Goal: Task Accomplishment & Management: Complete application form

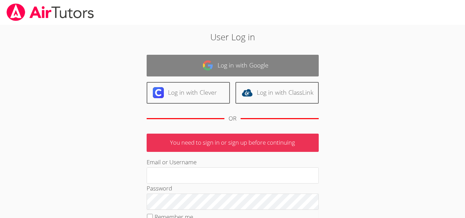
click at [231, 67] on link "Log in with Google" at bounding box center [233, 66] width 172 height 22
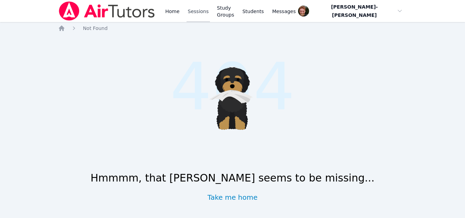
click at [190, 9] on link "Sessions" at bounding box center [198, 11] width 24 height 22
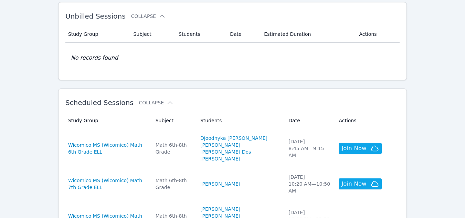
scroll to position [157, 0]
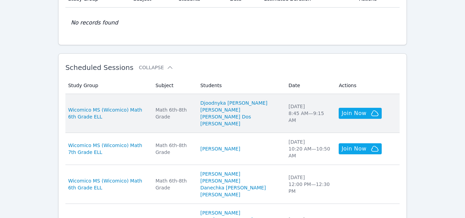
click at [192, 118] on div "Math 6th-8th Grade" at bounding box center [173, 113] width 36 height 14
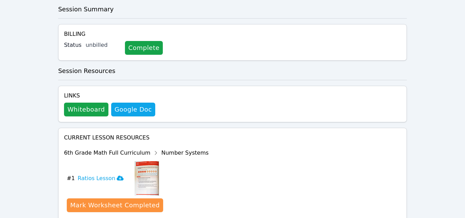
scroll to position [240, 0]
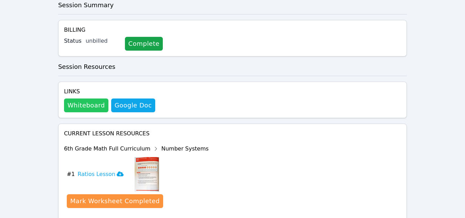
click at [94, 98] on button "Whiteboard" at bounding box center [86, 105] width 44 height 14
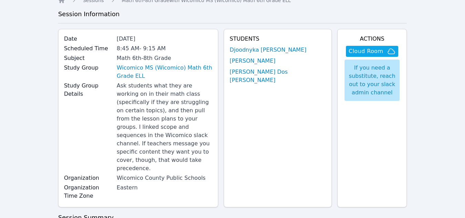
scroll to position [0, 0]
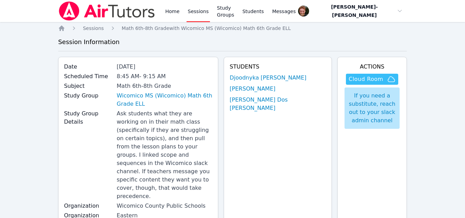
click at [373, 77] on span "Cloud Room" at bounding box center [365, 79] width 34 height 8
click at [196, 20] on link "Sessions" at bounding box center [198, 11] width 24 height 22
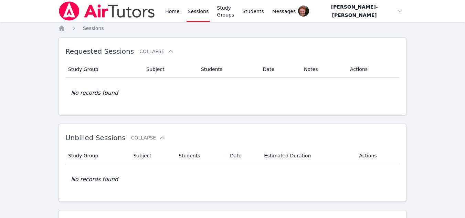
click at [195, 13] on link "Sessions" at bounding box center [198, 11] width 24 height 22
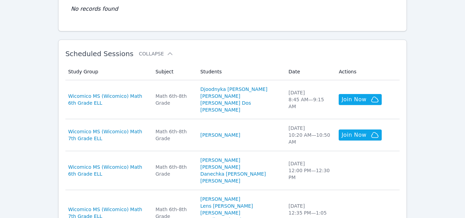
scroll to position [173, 0]
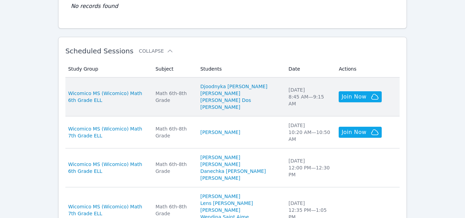
click at [151, 104] on td "Study Group Wicomico MS (Wicomico) Math 6th Grade ELL" at bounding box center [108, 96] width 86 height 39
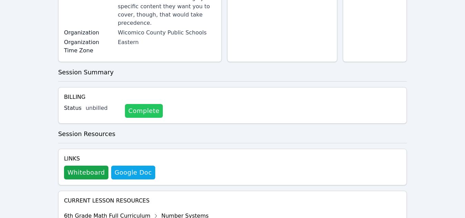
click at [132, 104] on link "Complete" at bounding box center [144, 111] width 38 height 14
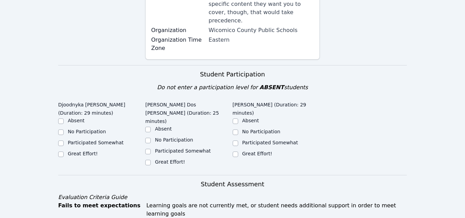
scroll to position [216, 0]
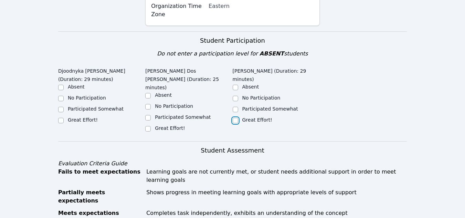
click at [236, 118] on input "Great Effort!" at bounding box center [236, 121] width 6 height 6
checkbox input "true"
click at [144, 116] on div "Great Effort!" at bounding box center [101, 120] width 87 height 8
click at [148, 126] on input "Great Effort!" at bounding box center [148, 129] width 6 height 6
checkbox input "true"
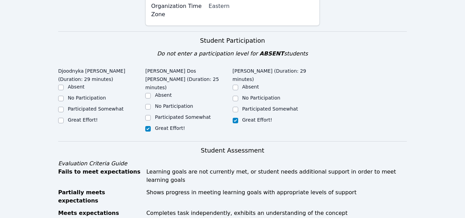
click at [87, 117] on label "Great Effort!" at bounding box center [83, 120] width 30 height 6
click at [64, 118] on input "Great Effort!" at bounding box center [61, 121] width 6 height 6
checkbox input "true"
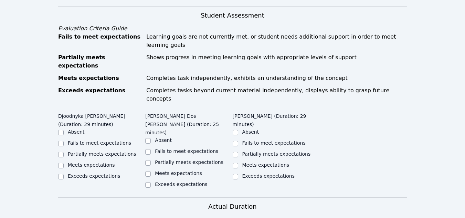
scroll to position [383, 0]
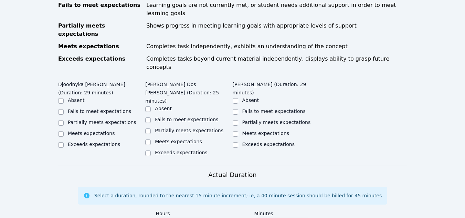
click at [66, 130] on div "Meets expectations" at bounding box center [101, 134] width 87 height 8
click at [61, 131] on input "Meets expectations" at bounding box center [61, 134] width 6 height 6
checkbox input "true"
click at [148, 139] on input "Meets expectations" at bounding box center [148, 142] width 6 height 6
checkbox input "true"
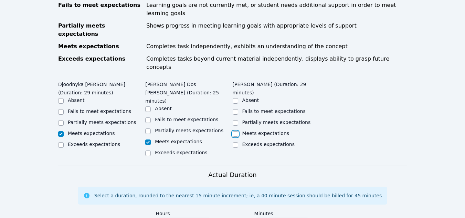
click at [235, 131] on input "Meets expectations" at bounding box center [236, 134] width 6 height 6
checkbox input "true"
click at [236, 142] on input "Exceeds expectations" at bounding box center [236, 145] width 6 height 6
checkbox input "true"
checkbox input "false"
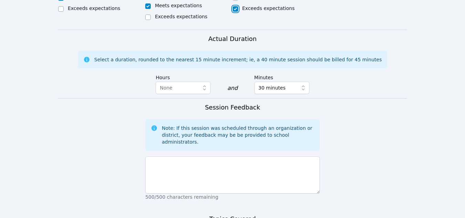
scroll to position [575, 0]
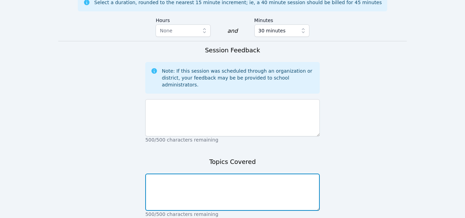
click at [194, 173] on textarea at bounding box center [232, 191] width 174 height 37
click at [269, 173] on textarea "Area of triangles, parallelograms, and composite shapes" at bounding box center [232, 191] width 174 height 37
type textarea "Area of triangles, parallelograms, and composite shapes"
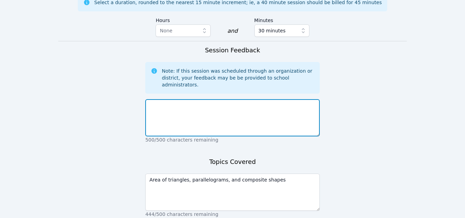
click at [169, 99] on textarea at bounding box center [232, 117] width 174 height 37
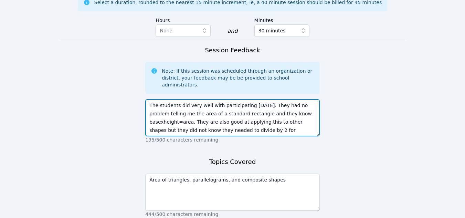
scroll to position [5, 0]
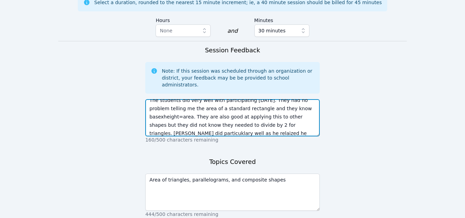
click at [249, 99] on textarea "The students did very well with participating today. They had no problem tellin…" at bounding box center [232, 117] width 174 height 37
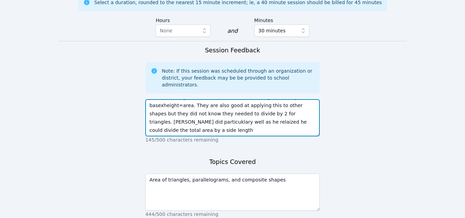
click at [179, 99] on textarea "The students did very well with participating today. They had no problem tellin…" at bounding box center [232, 117] width 174 height 37
click at [238, 99] on textarea "The students did very well with participating today. They had no problem tellin…" at bounding box center [232, 117] width 174 height 37
type textarea "The students did very well with participating today. They had no problem tellin…"
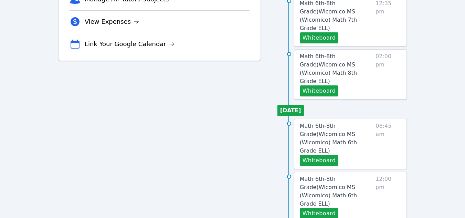
scroll to position [209, 0]
click at [333, 155] on button "Whiteboard" at bounding box center [319, 160] width 39 height 11
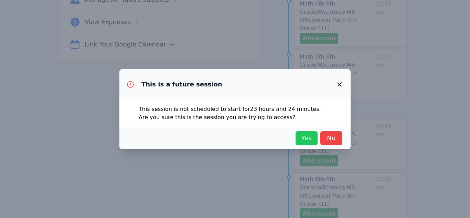
click at [299, 138] on button "Yes" at bounding box center [306, 138] width 22 height 14
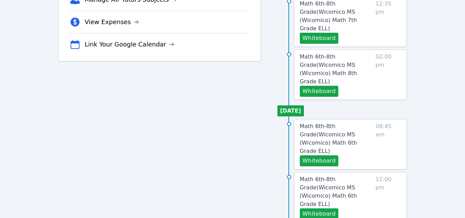
scroll to position [0, 0]
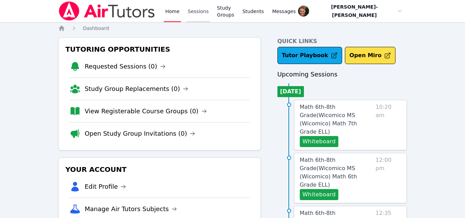
click at [197, 11] on link "Sessions" at bounding box center [198, 11] width 24 height 22
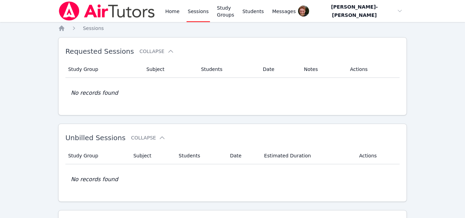
click at [196, 15] on link "Sessions" at bounding box center [198, 11] width 24 height 22
click at [199, 11] on link "Sessions" at bounding box center [198, 11] width 24 height 22
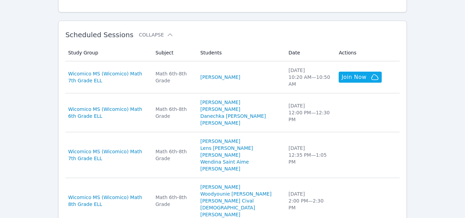
scroll to position [190, 0]
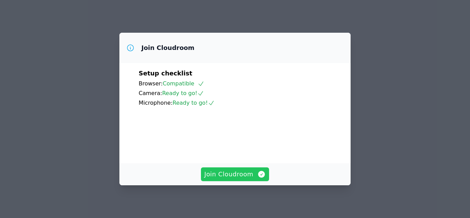
click at [253, 170] on span "Join Cloudroom" at bounding box center [235, 174] width 62 height 10
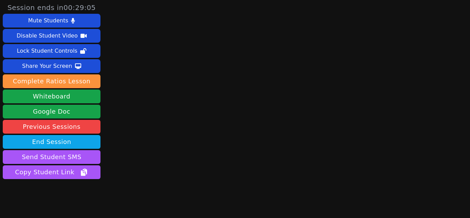
click at [273, 88] on main at bounding box center [286, 109] width 122 height 218
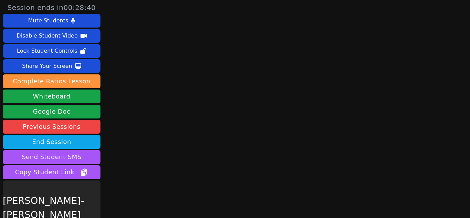
scroll to position [20, 0]
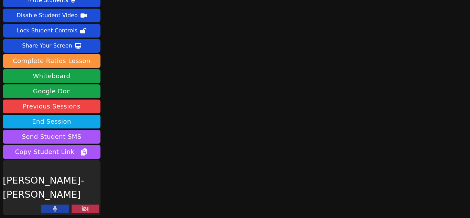
click at [81, 206] on button at bounding box center [86, 208] width 28 height 8
click at [88, 208] on icon at bounding box center [85, 209] width 7 height 6
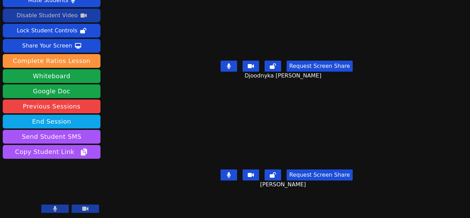
scroll to position [0, 0]
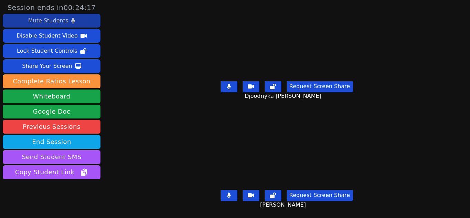
click at [67, 17] on button "Mute Students" at bounding box center [52, 21] width 98 height 14
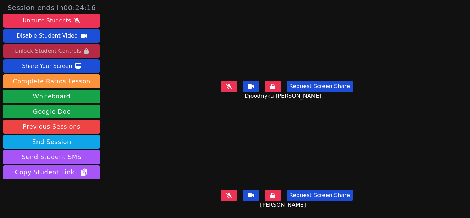
click at [72, 50] on div "Unlock Student Controls" at bounding box center [47, 50] width 66 height 11
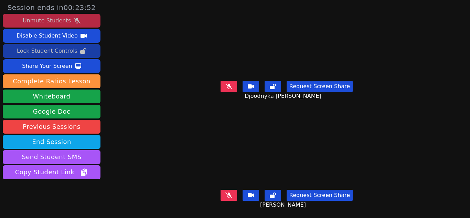
click at [74, 23] on icon at bounding box center [77, 21] width 7 height 6
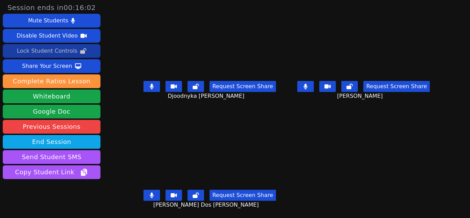
click at [71, 18] on icon at bounding box center [73, 21] width 4 height 6
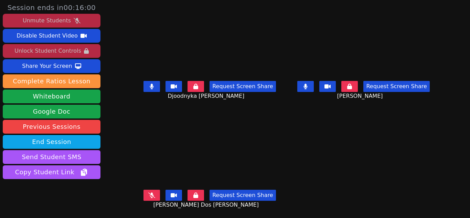
click at [67, 22] on div "Unmute Students" at bounding box center [47, 20] width 48 height 11
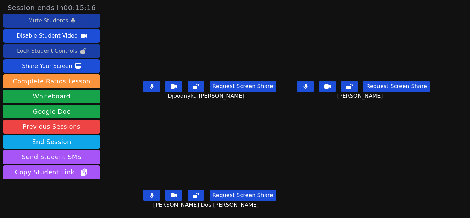
click at [80, 19] on button "Mute Students" at bounding box center [52, 21] width 98 height 14
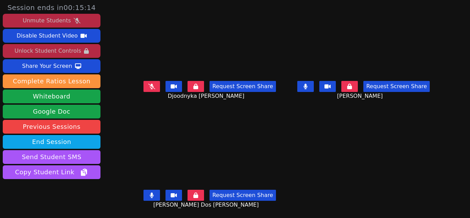
click at [80, 19] on button "Unmute Students" at bounding box center [52, 21] width 98 height 14
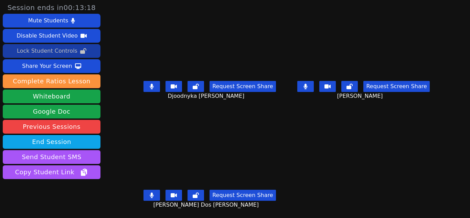
click at [301, 84] on button at bounding box center [305, 86] width 17 height 11
click at [153, 85] on icon at bounding box center [152, 87] width 4 height 6
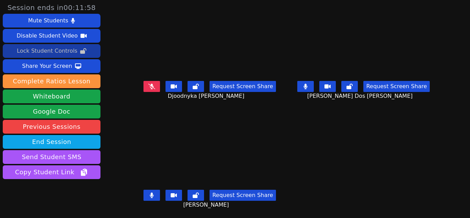
click at [150, 87] on icon at bounding box center [151, 87] width 7 height 6
